Goal: Use online tool/utility: Use online tool/utility

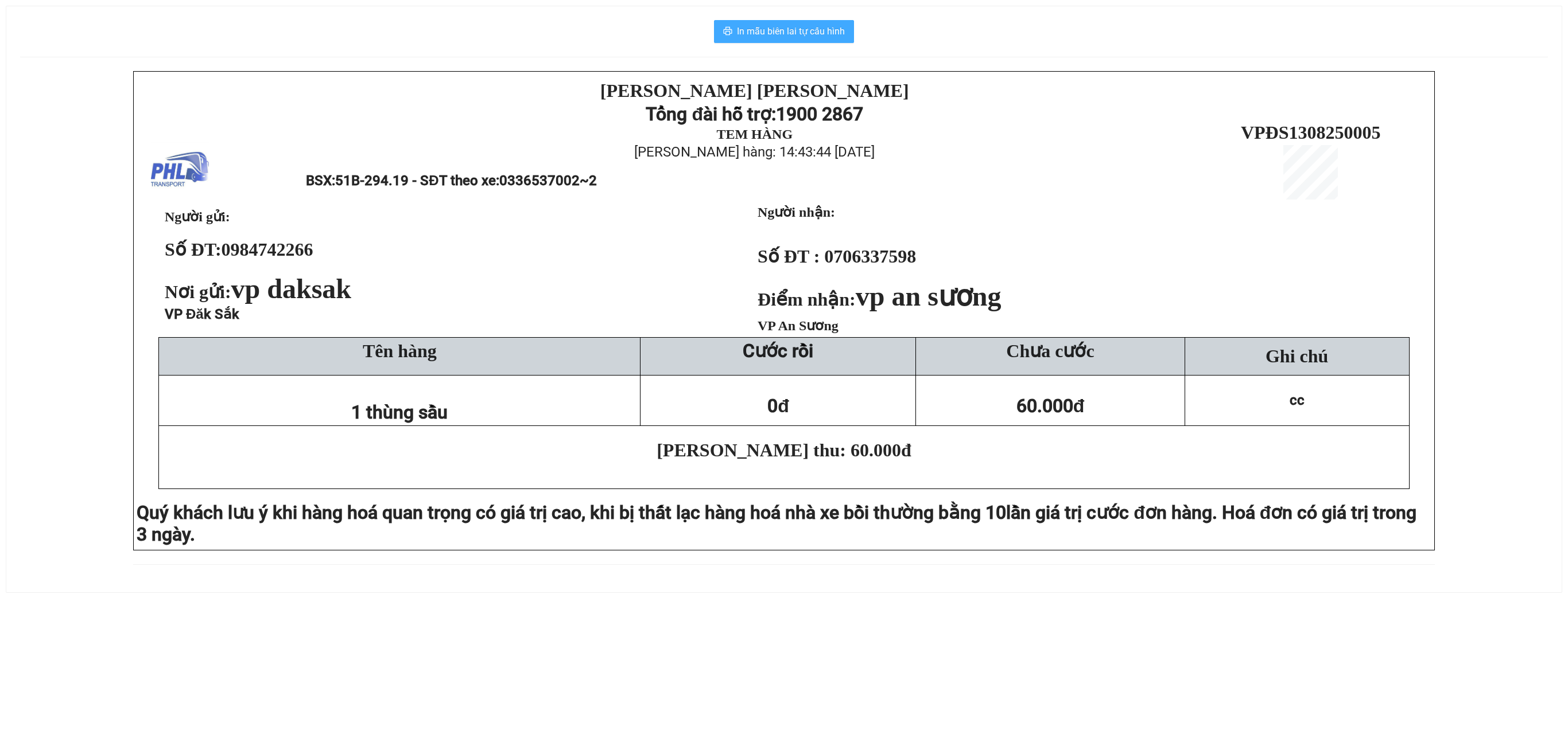
click at [839, 34] on span "In mẫu biên lai tự cấu hình" at bounding box center [791, 31] width 108 height 14
click at [818, 34] on span "In mẫu biên lai tự cấu hình" at bounding box center [791, 31] width 108 height 14
